Goal: Obtain resource: Download file/media

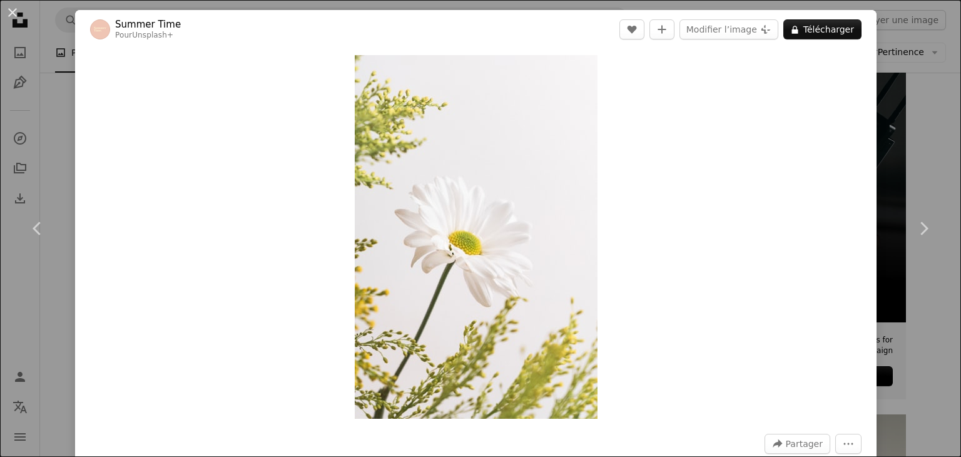
scroll to position [250, 0]
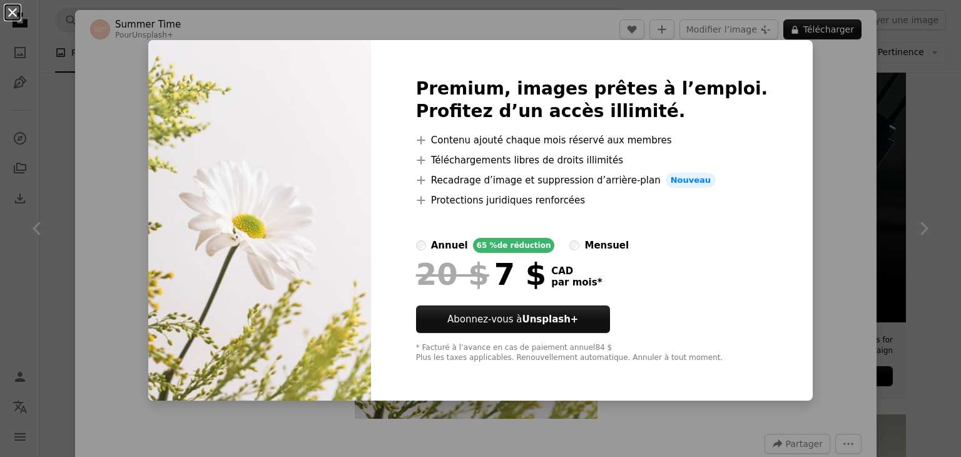
drag, startPoint x: 19, startPoint y: 18, endPoint x: 9, endPoint y: 6, distance: 15.5
click at [9, 6] on button "An X shape" at bounding box center [12, 12] width 15 height 15
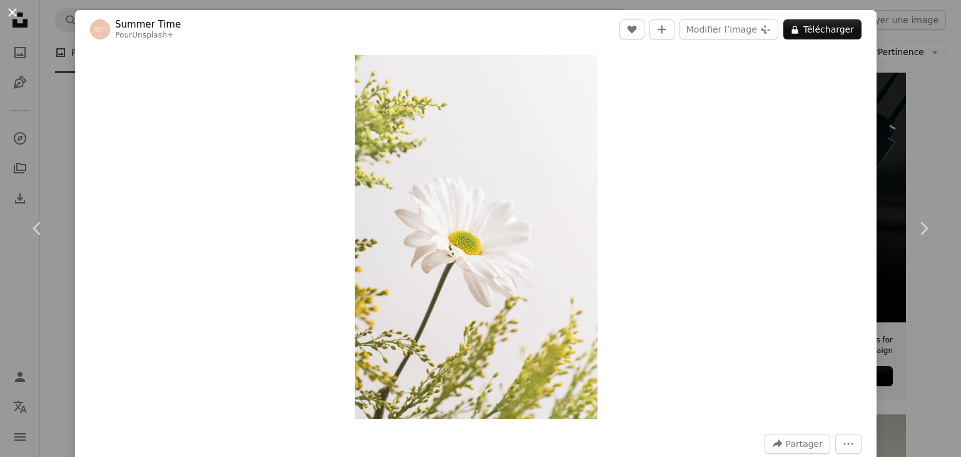
click at [13, 11] on button "An X shape" at bounding box center [12, 12] width 15 height 15
